Goal: Information Seeking & Learning: Learn about a topic

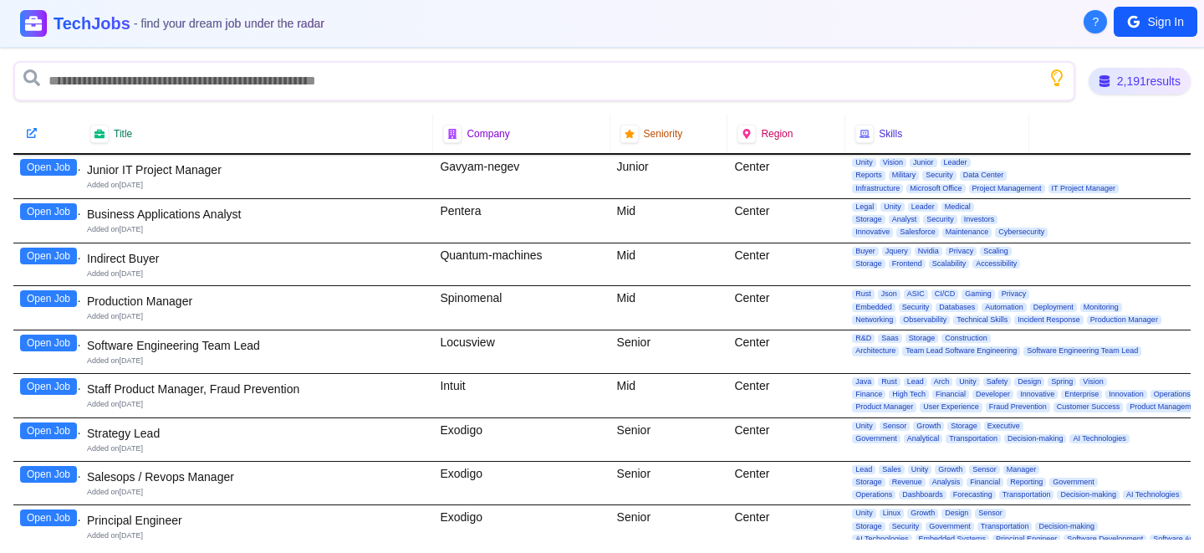
click at [55, 210] on button "Open Job" at bounding box center [48, 211] width 57 height 17
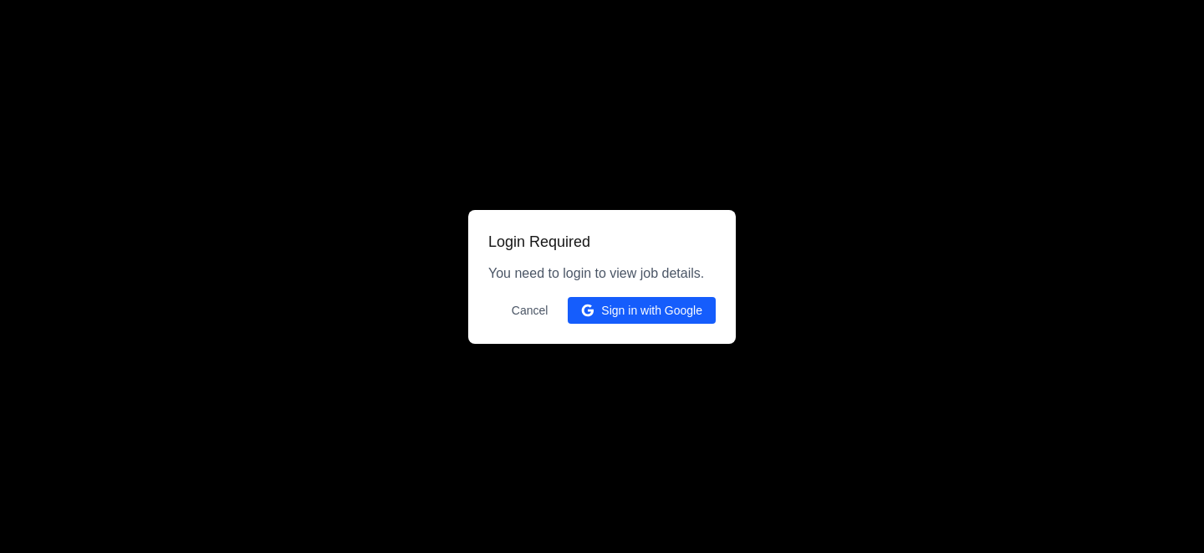
click at [531, 314] on button "Cancel" at bounding box center [530, 310] width 57 height 27
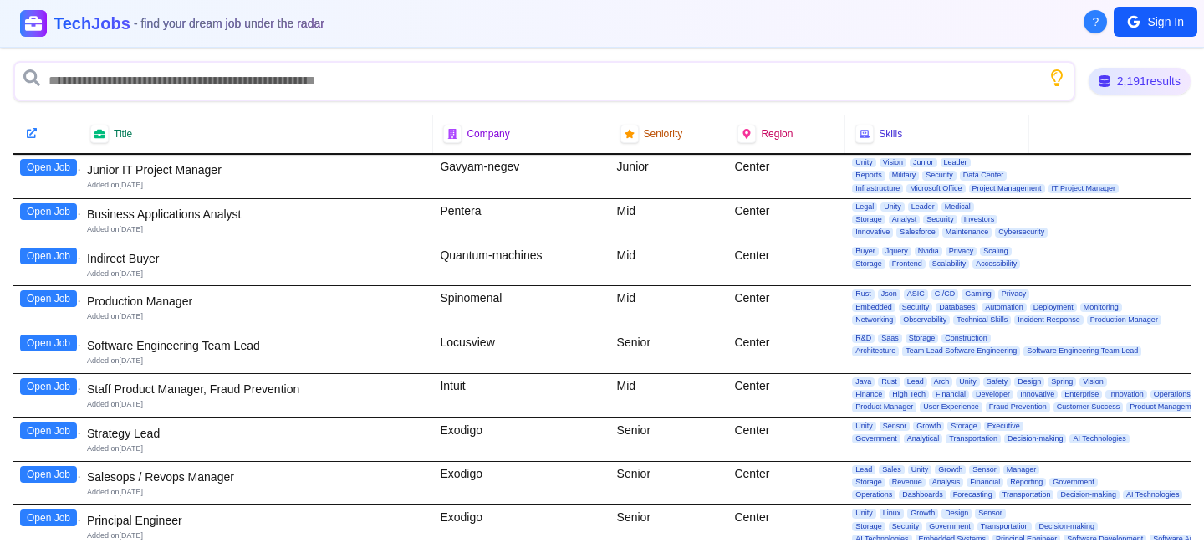
click at [447, 210] on div "Pentera" at bounding box center [521, 220] width 176 height 43
copy div "Pentera"
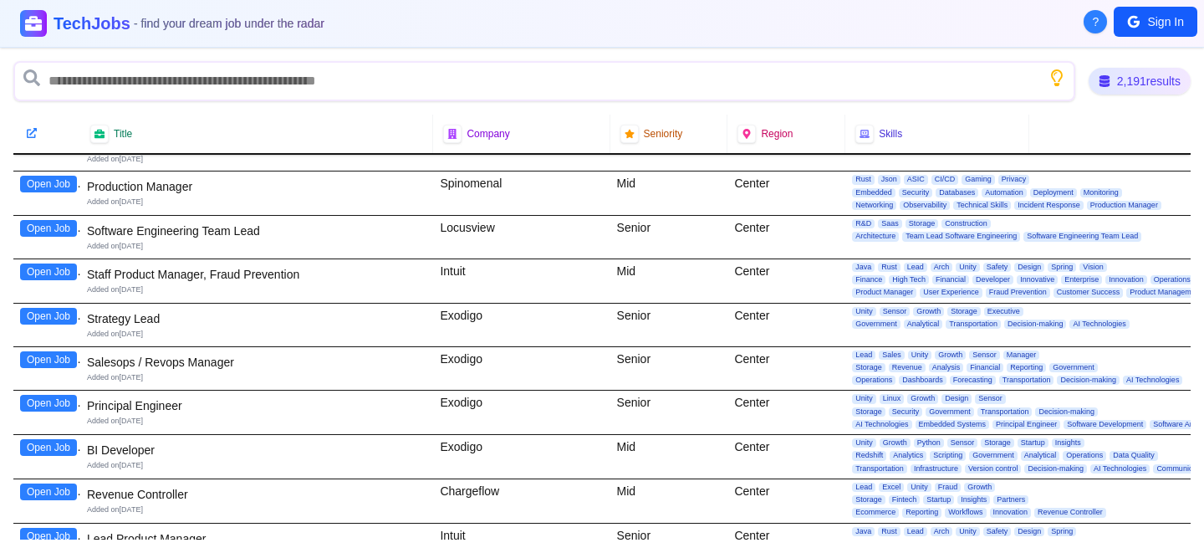
scroll to position [129, 0]
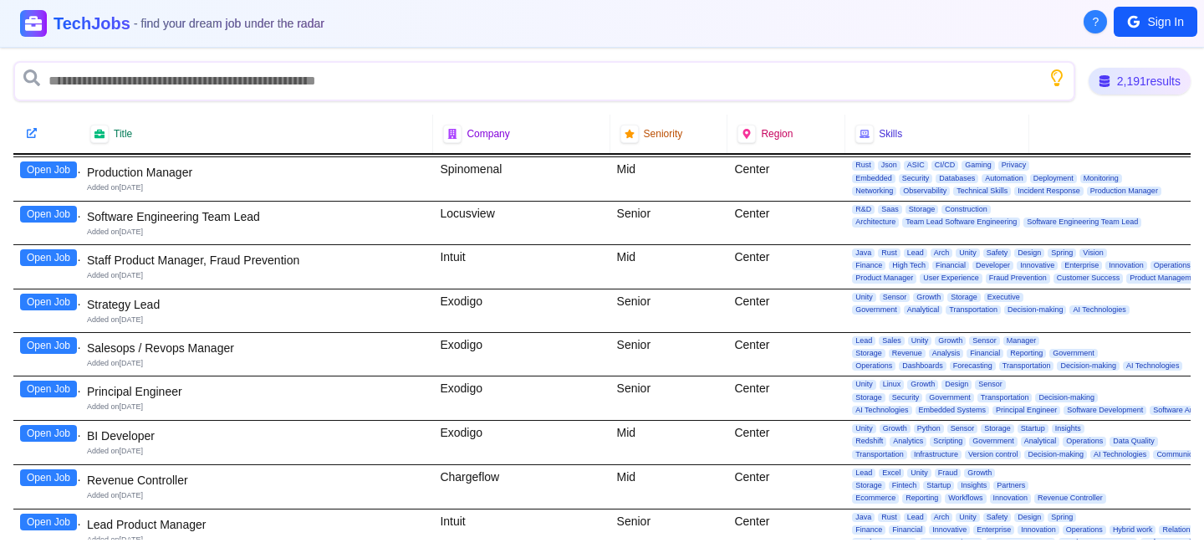
click at [64, 342] on button "Open Job" at bounding box center [48, 345] width 57 height 17
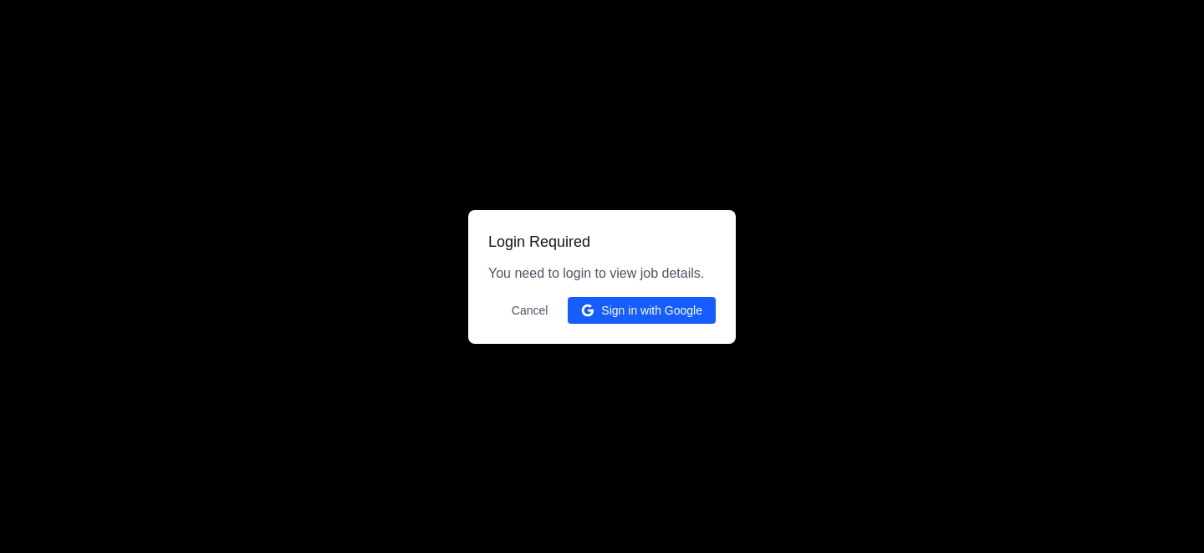
click at [531, 320] on button "Cancel" at bounding box center [530, 310] width 57 height 27
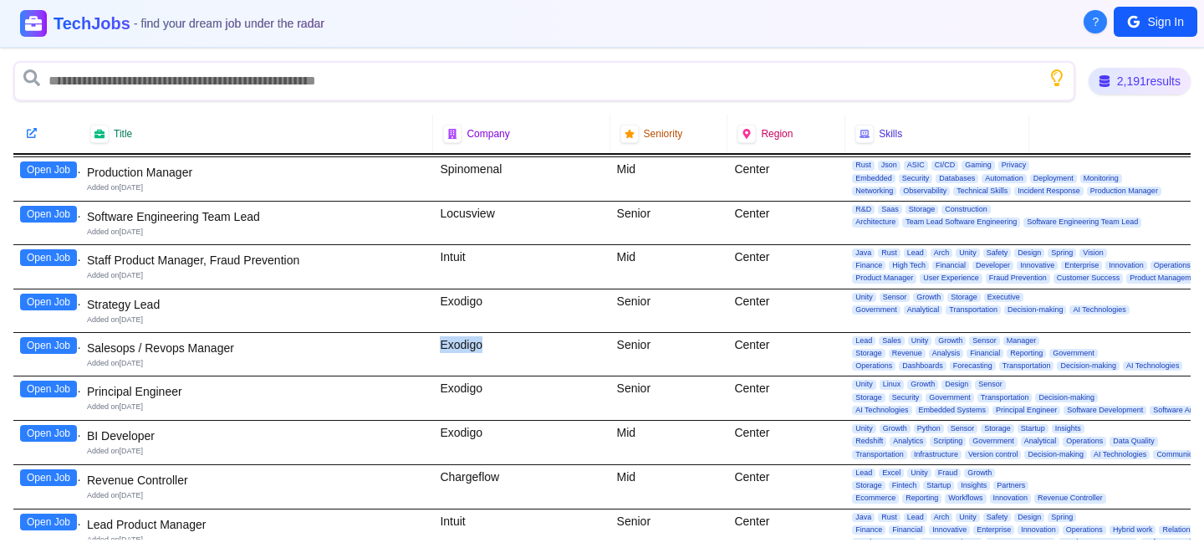
drag, startPoint x: 495, startPoint y: 341, endPoint x: 432, endPoint y: 340, distance: 62.8
click at [433, 340] on div "Exodigo" at bounding box center [521, 354] width 176 height 43
copy div "Exodigo"
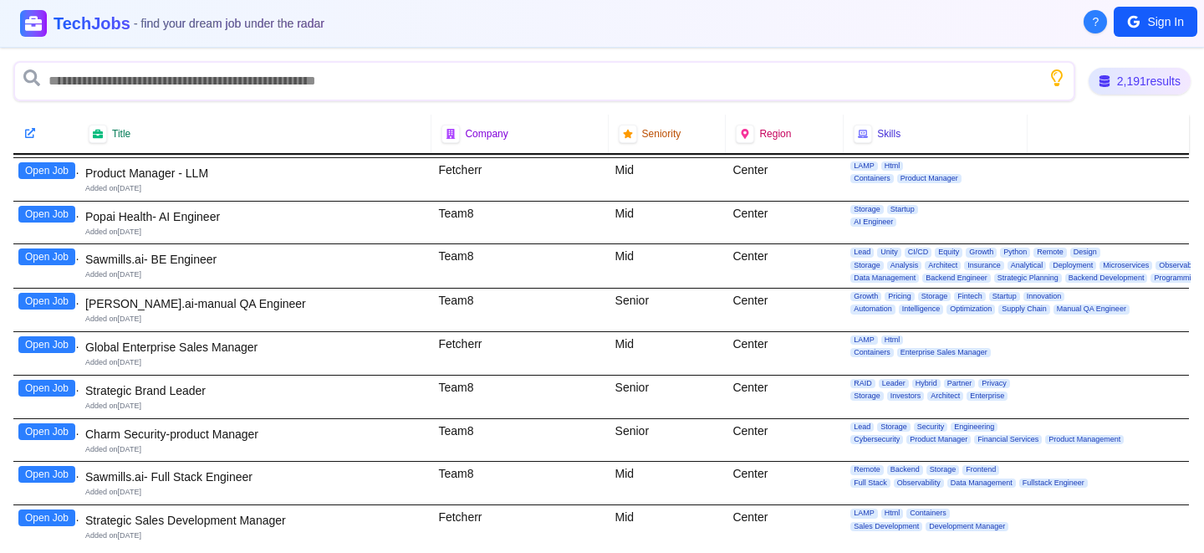
scroll to position [1492, 2]
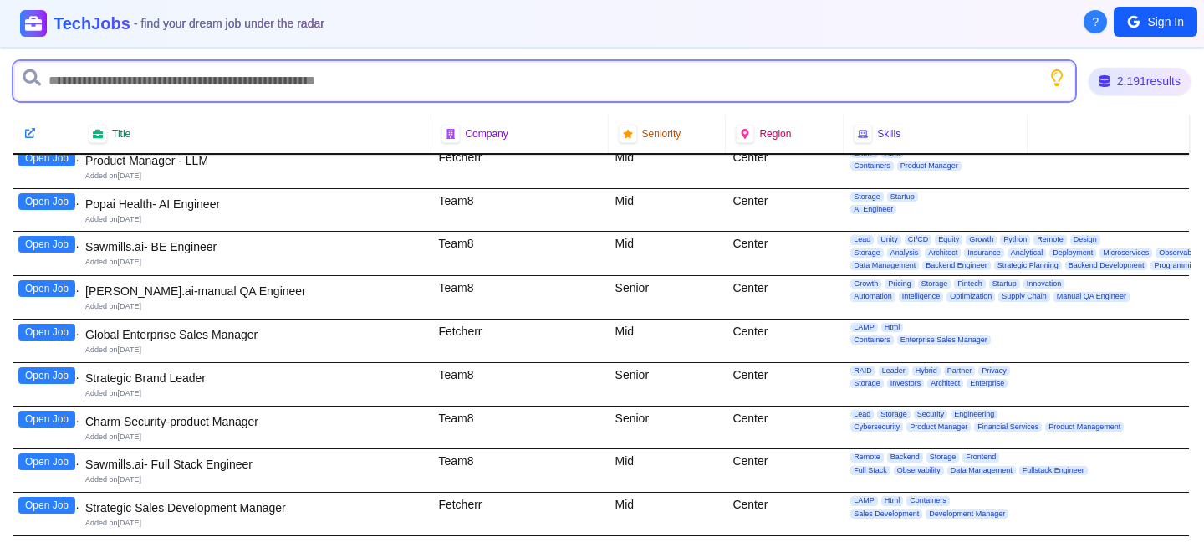
click at [355, 93] on input "text" at bounding box center [544, 81] width 1062 height 40
type input "********"
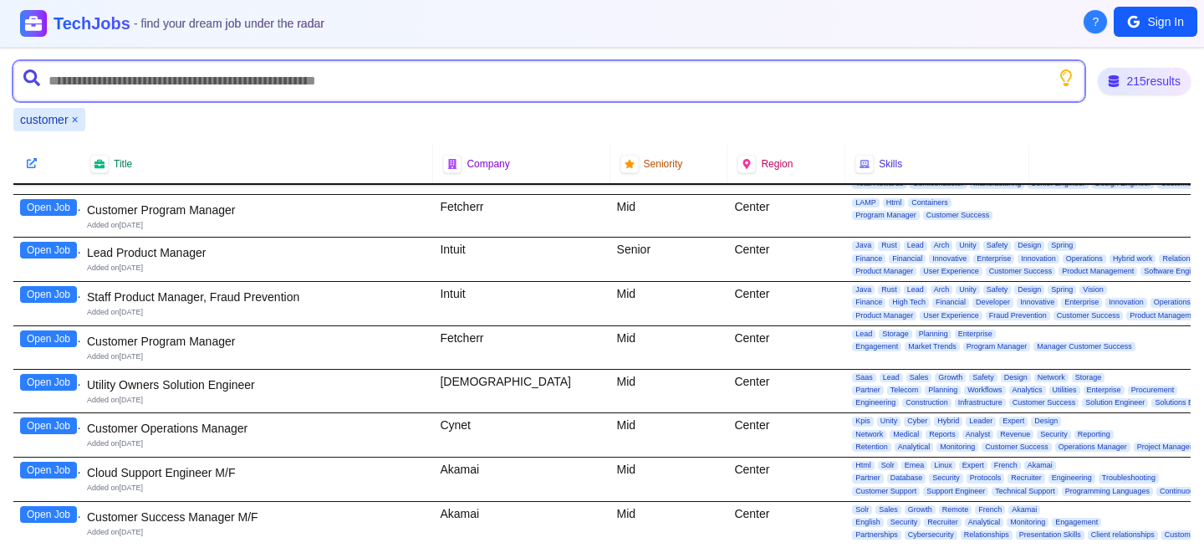
scroll to position [143, 0]
